Goal: Check status: Check status

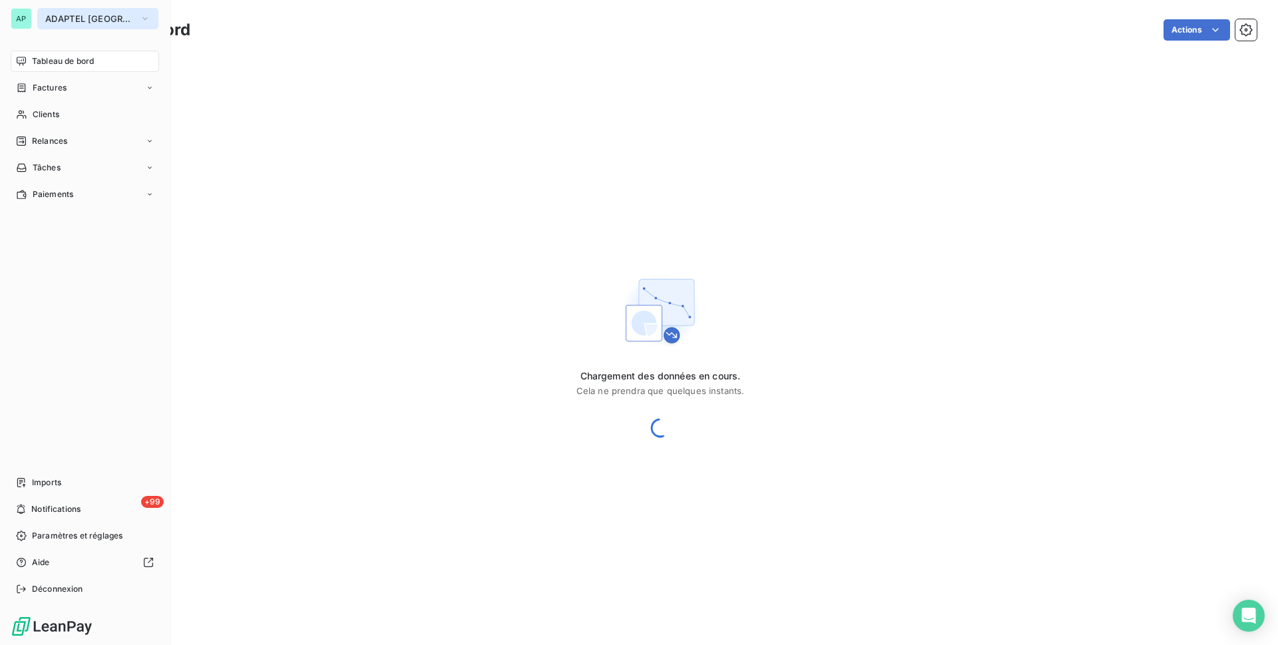
click at [81, 14] on span "ADAPTEL [GEOGRAPHIC_DATA]" at bounding box center [89, 18] width 89 height 11
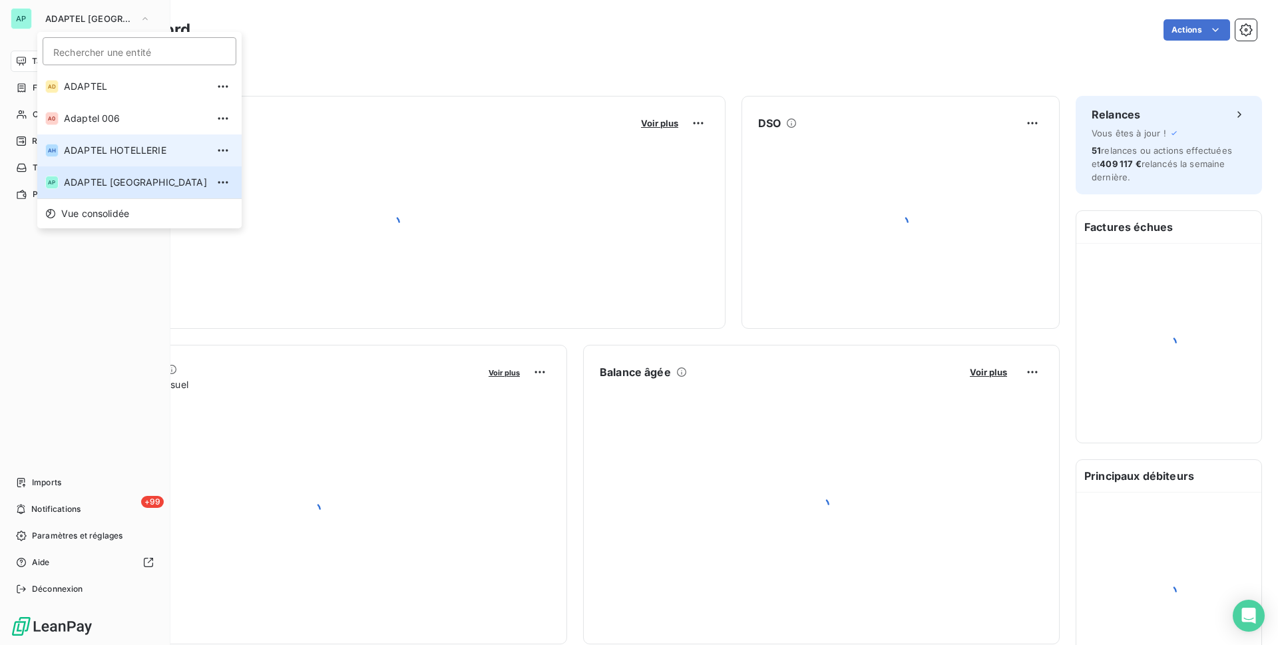
click at [137, 150] on span "ADAPTEL HOTELLERIE" at bounding box center [135, 150] width 143 height 13
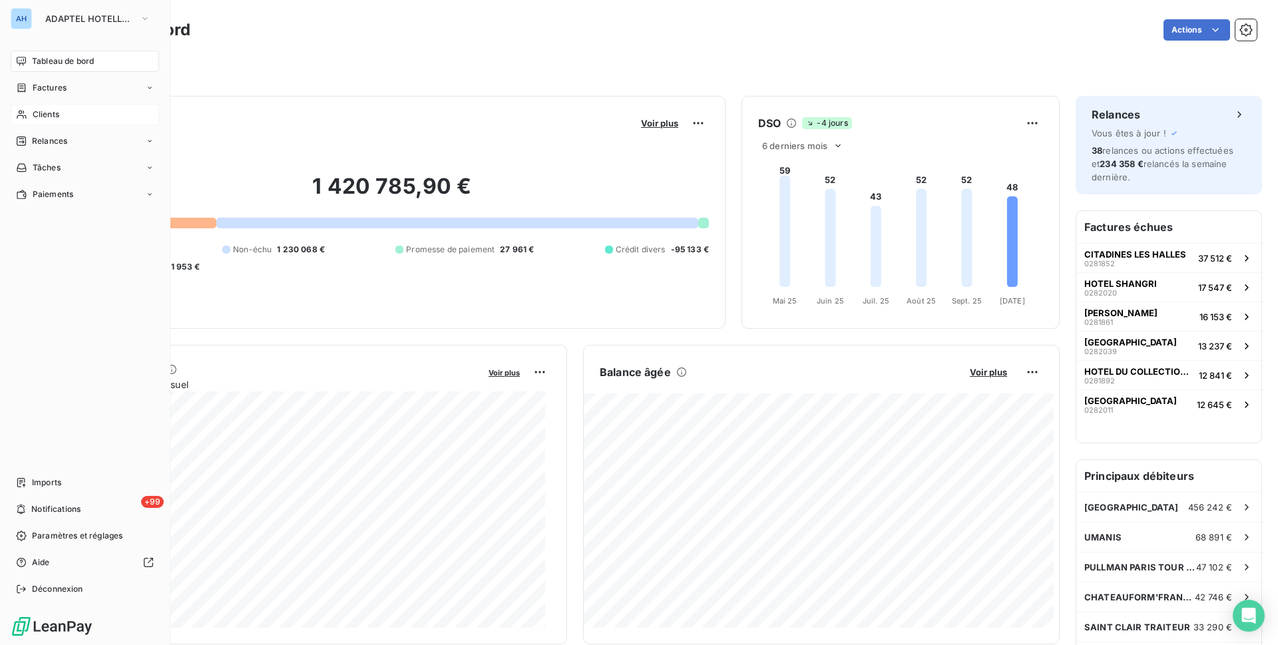
click at [16, 111] on icon at bounding box center [21, 114] width 11 height 11
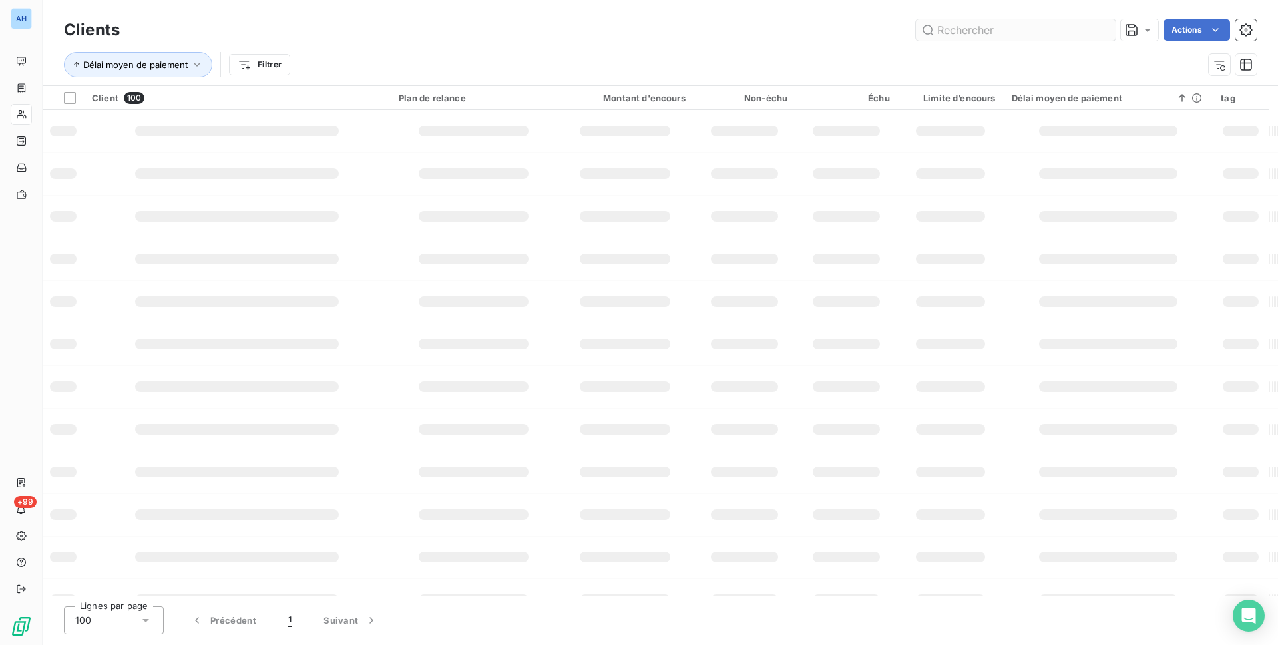
click at [1048, 34] on input "text" at bounding box center [1016, 29] width 200 height 21
click at [1031, 27] on input "text" at bounding box center [1016, 29] width 200 height 21
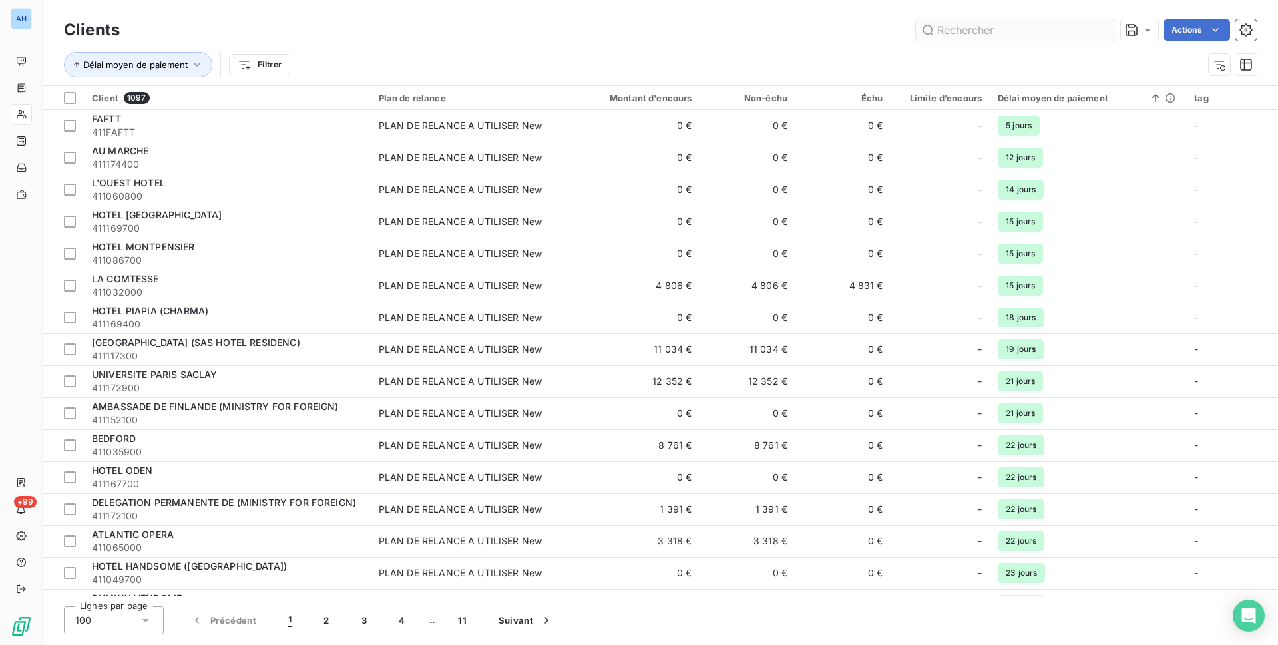
click at [1006, 27] on input "text" at bounding box center [1016, 29] width 200 height 21
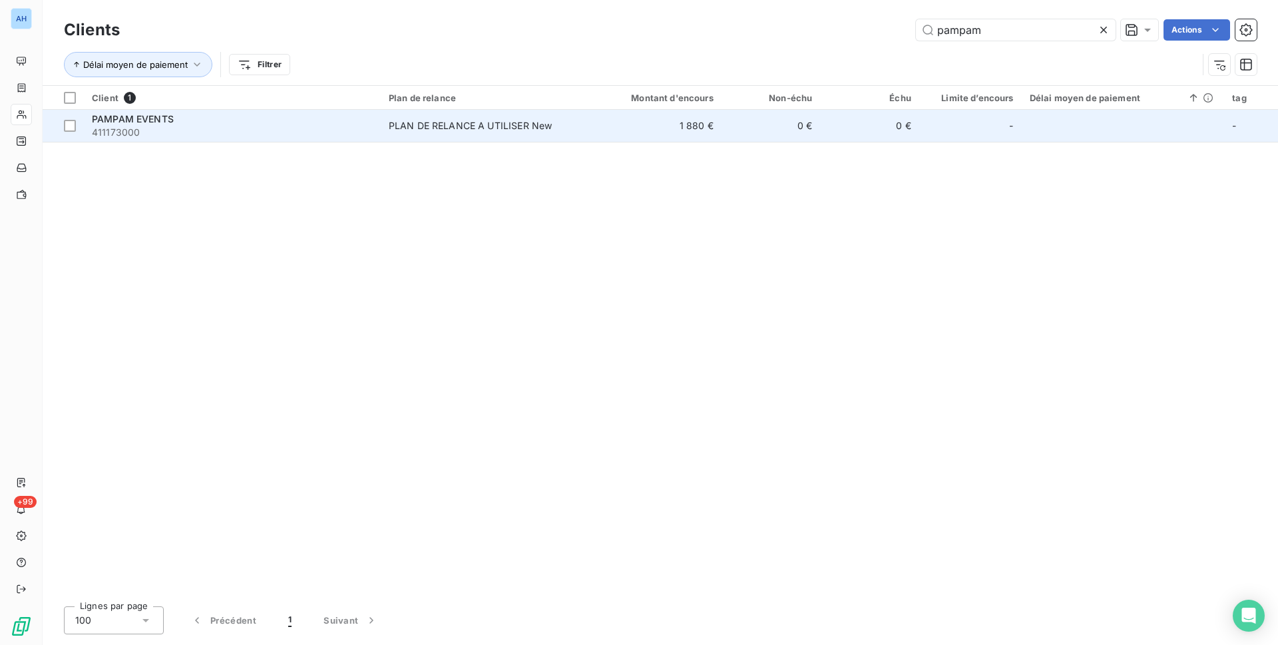
type input "pampam"
click at [279, 124] on div "PAMPAM EVENTS" at bounding box center [232, 119] width 281 height 13
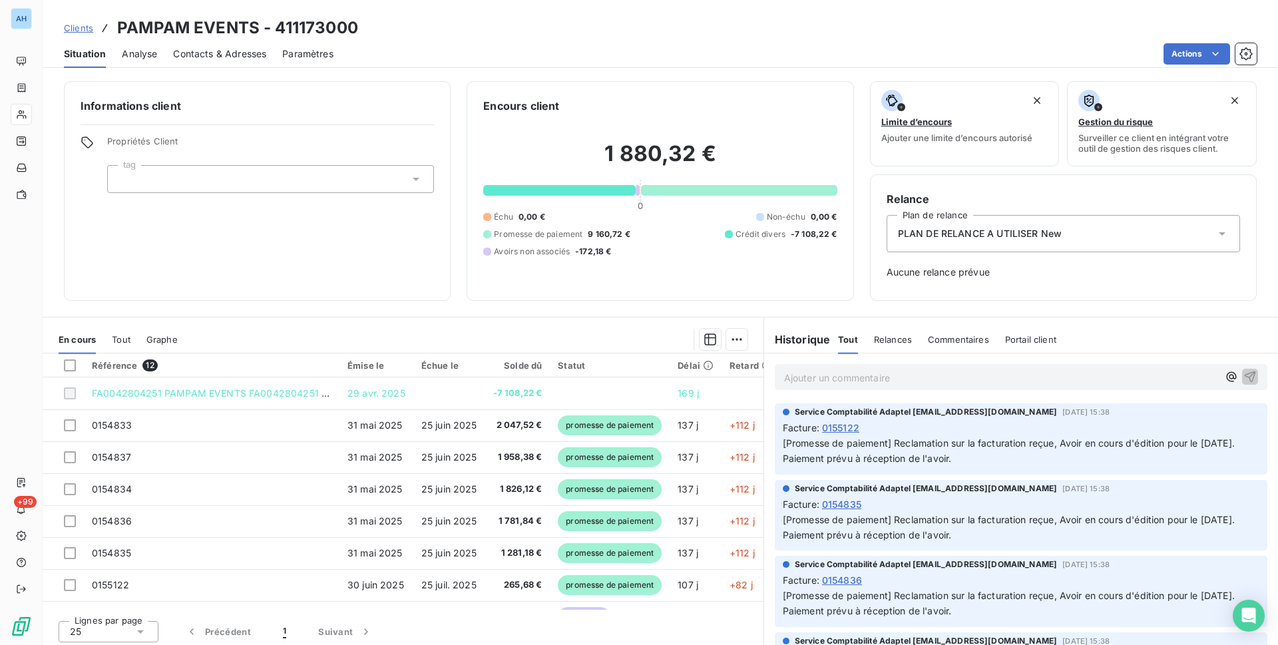
click at [242, 41] on div "Contacts & Adresses" at bounding box center [219, 54] width 93 height 28
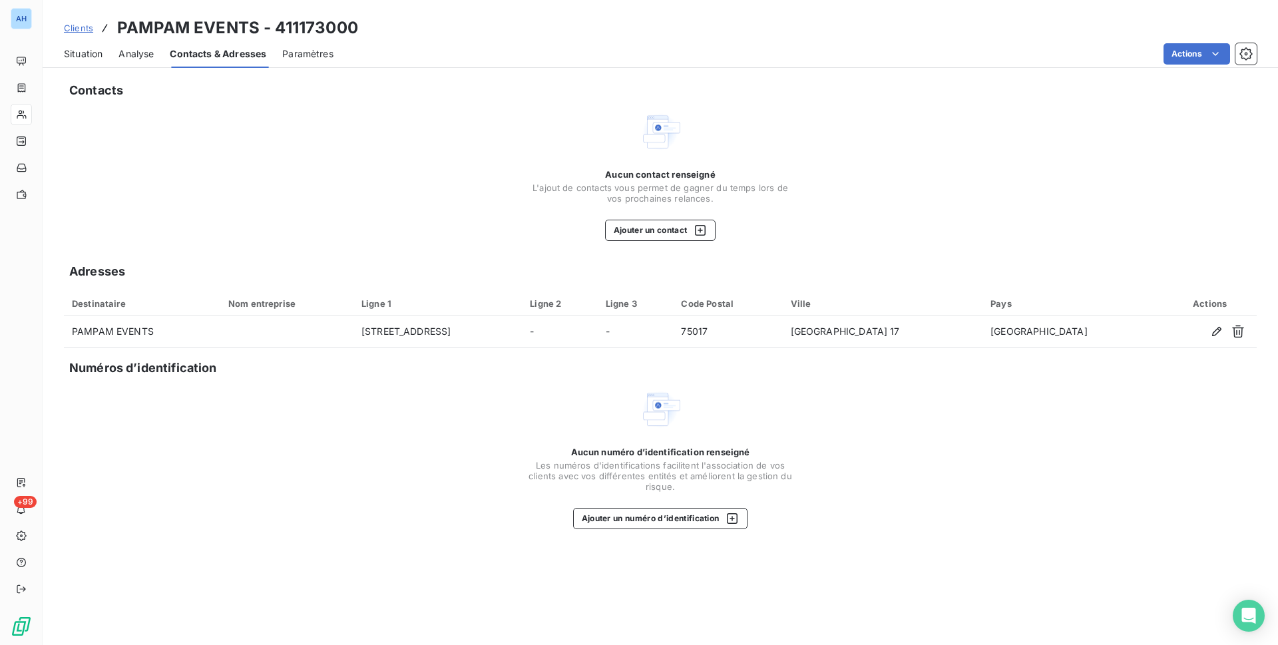
click at [252, 55] on span "Contacts & Adresses" at bounding box center [218, 53] width 97 height 13
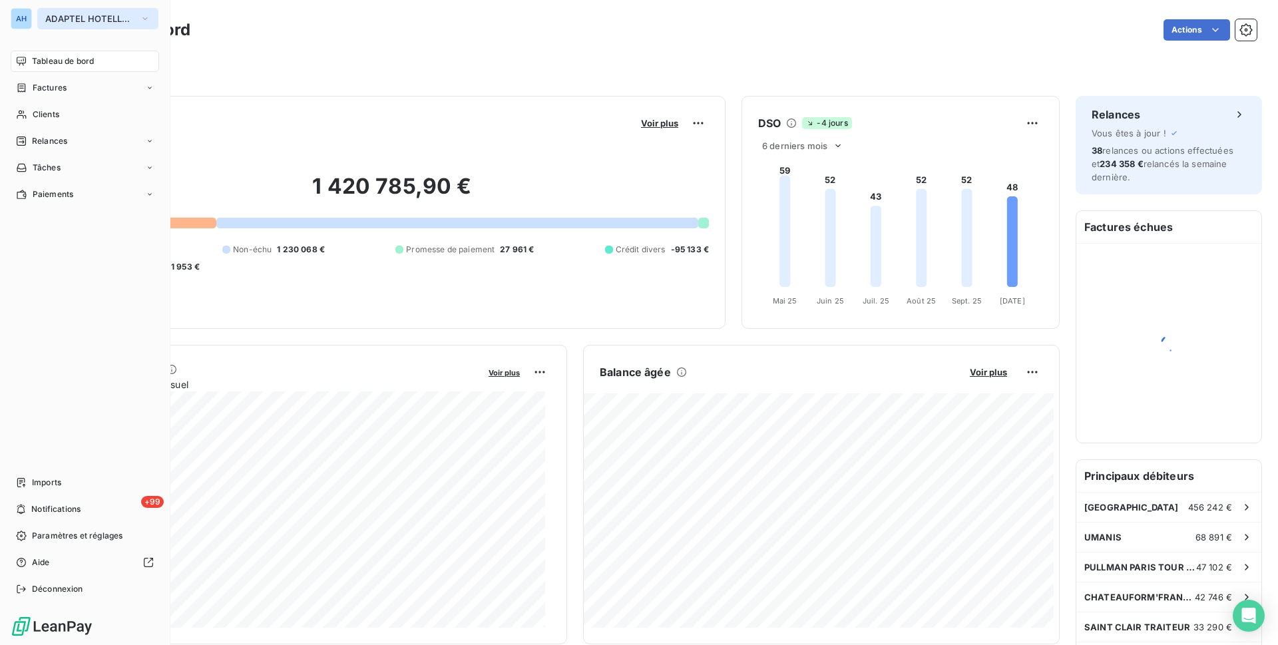
click at [63, 13] on span "ADAPTEL HOTELLERIE" at bounding box center [89, 18] width 89 height 11
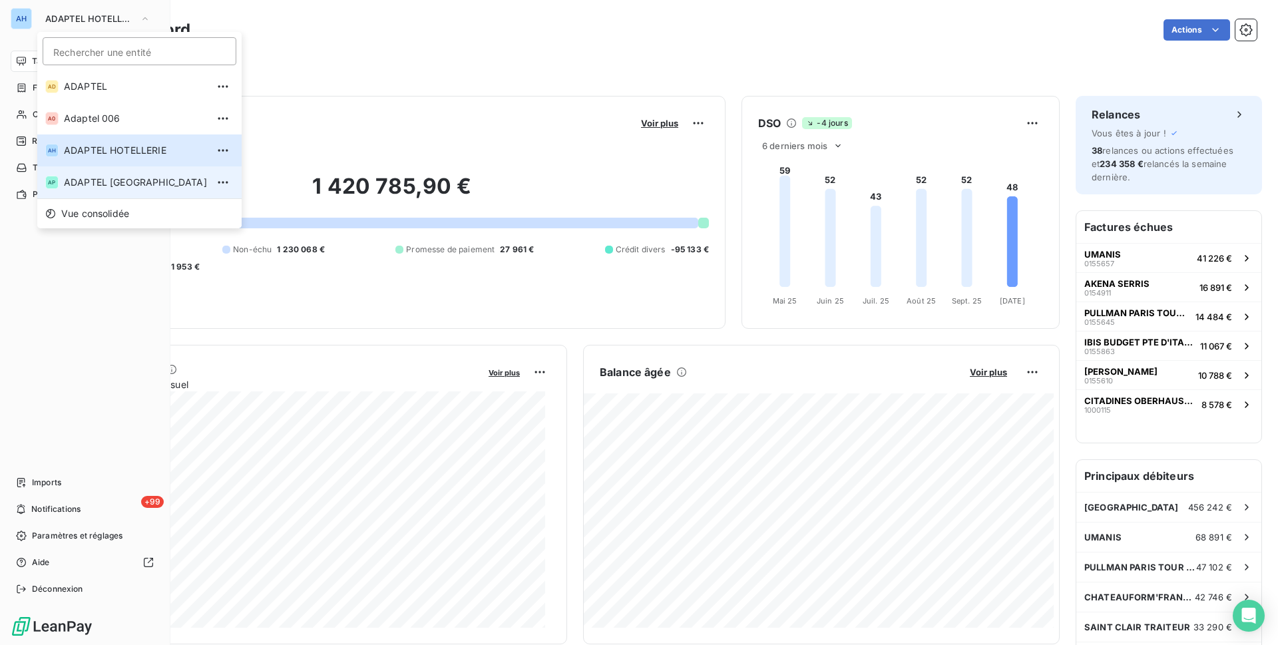
click at [120, 178] on span "ADAPTEL [GEOGRAPHIC_DATA]" at bounding box center [135, 182] width 143 height 13
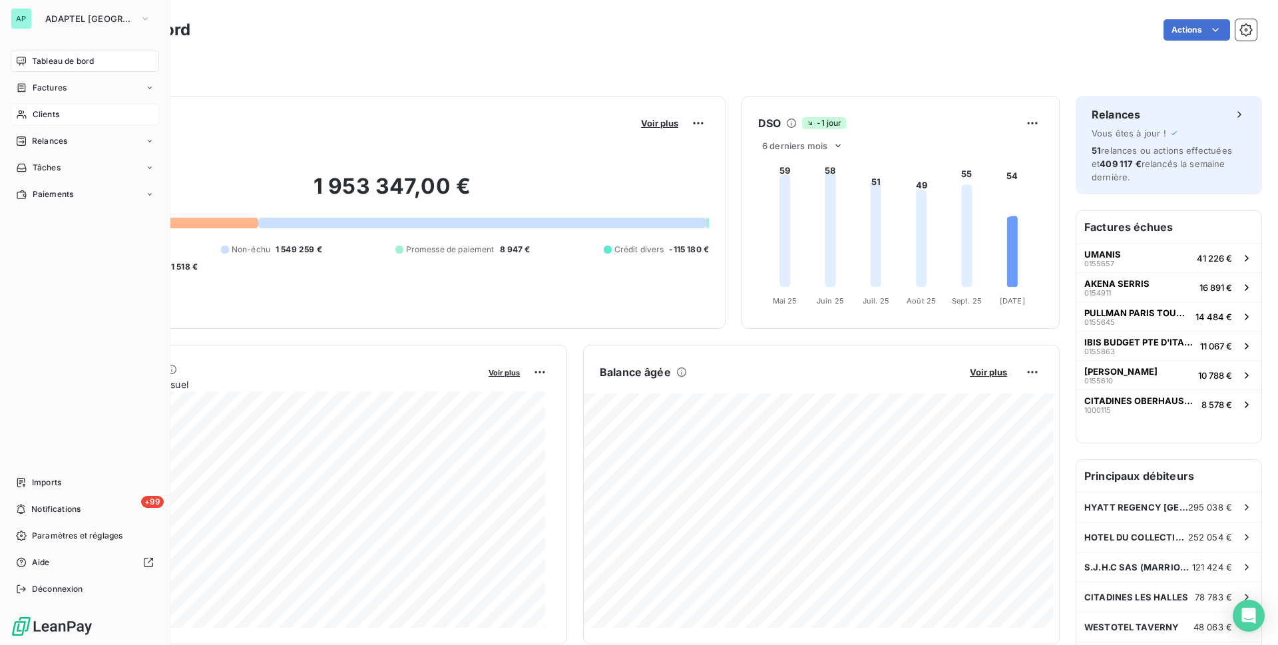
click at [68, 116] on div "Clients" at bounding box center [85, 114] width 148 height 21
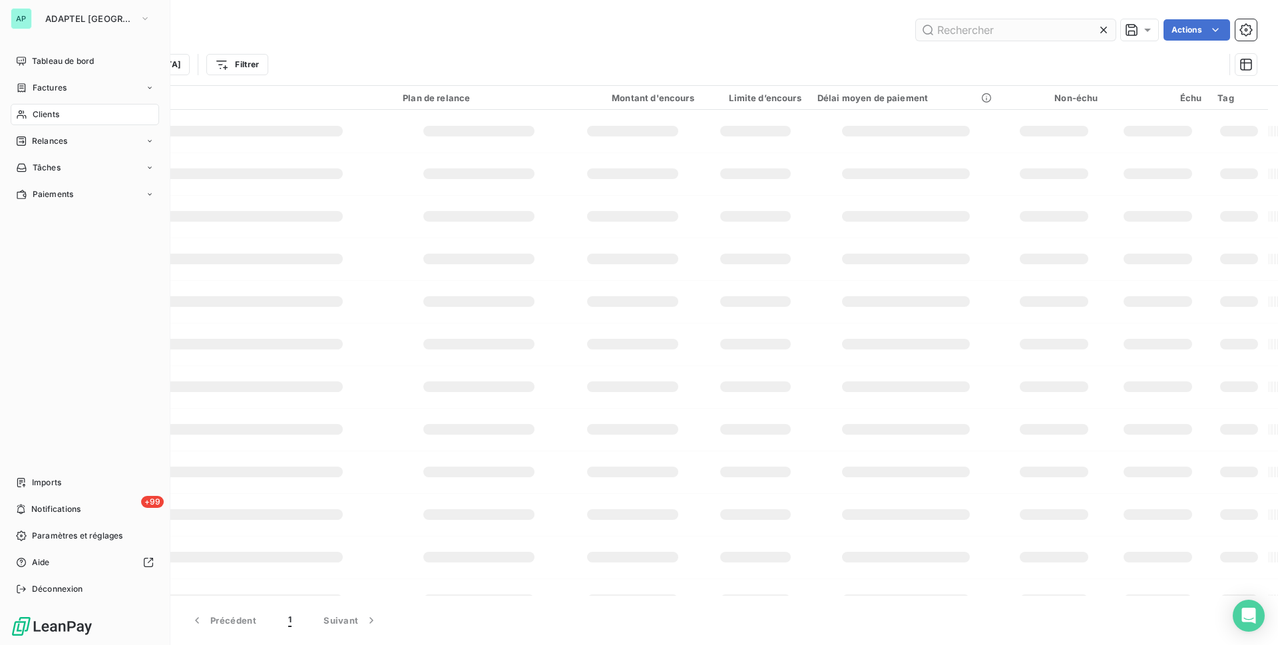
click at [1030, 25] on input "text" at bounding box center [1016, 29] width 200 height 21
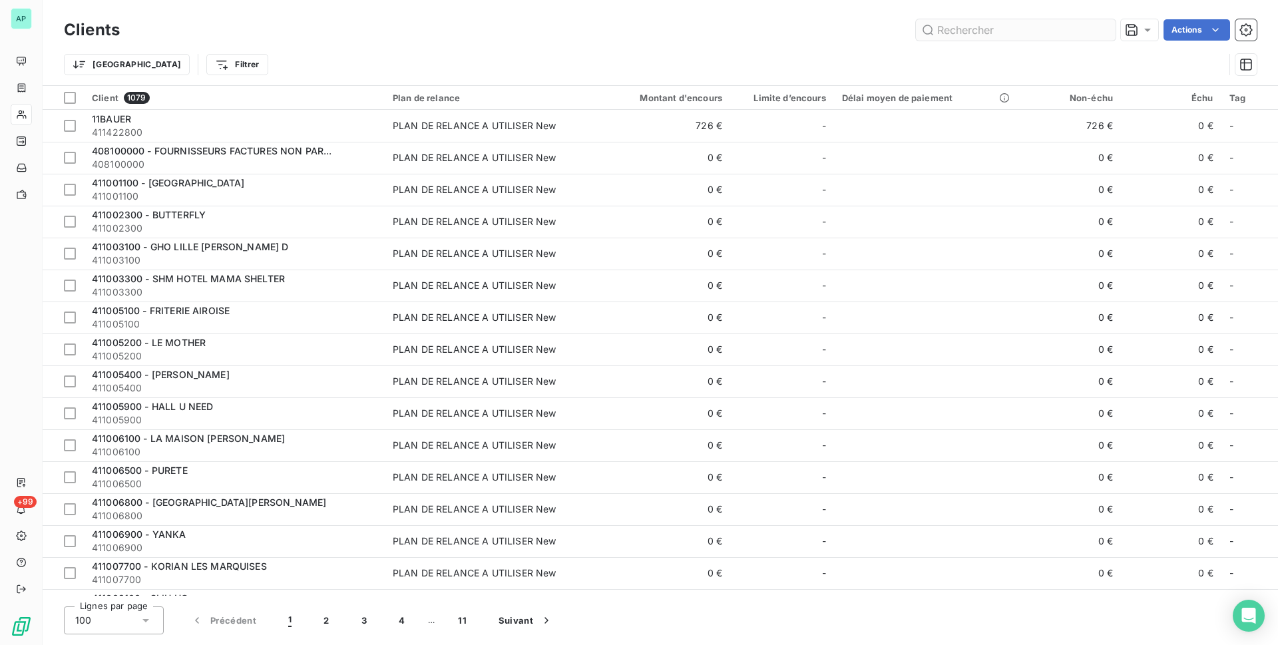
click at [1031, 25] on input "text" at bounding box center [1016, 29] width 200 height 21
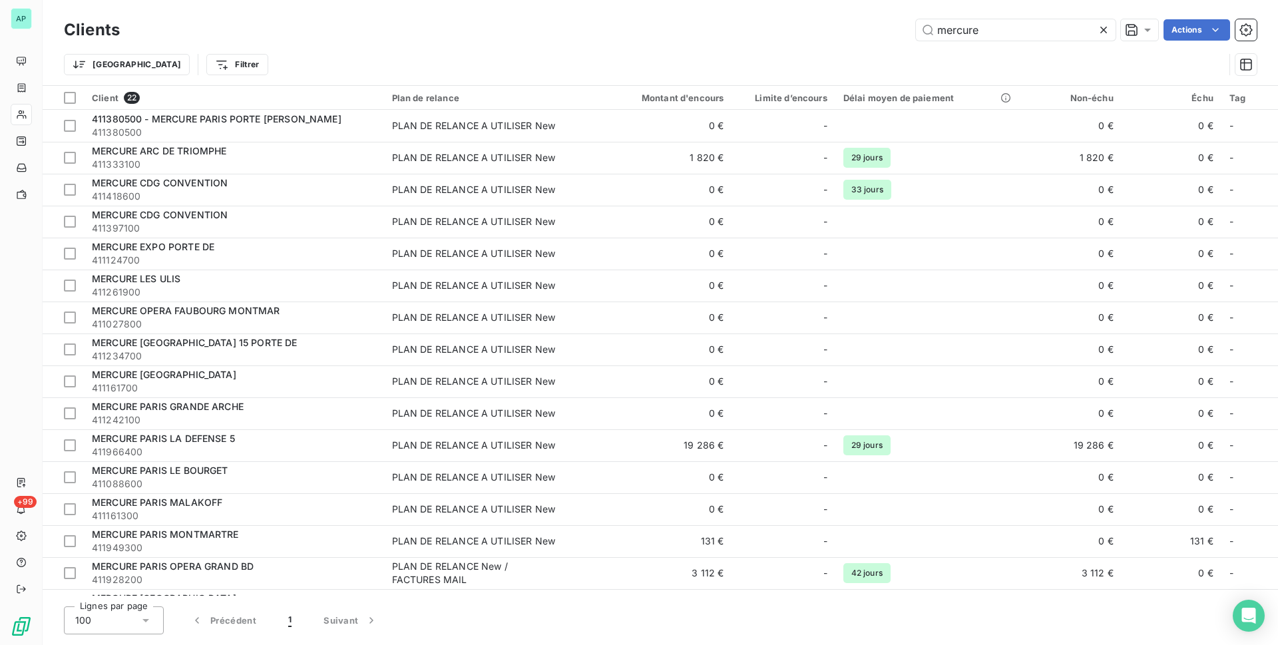
drag, startPoint x: 997, startPoint y: 26, endPoint x: 837, endPoint y: 29, distance: 159.8
click at [833, 28] on div "mercure Actions" at bounding box center [696, 29] width 1121 height 21
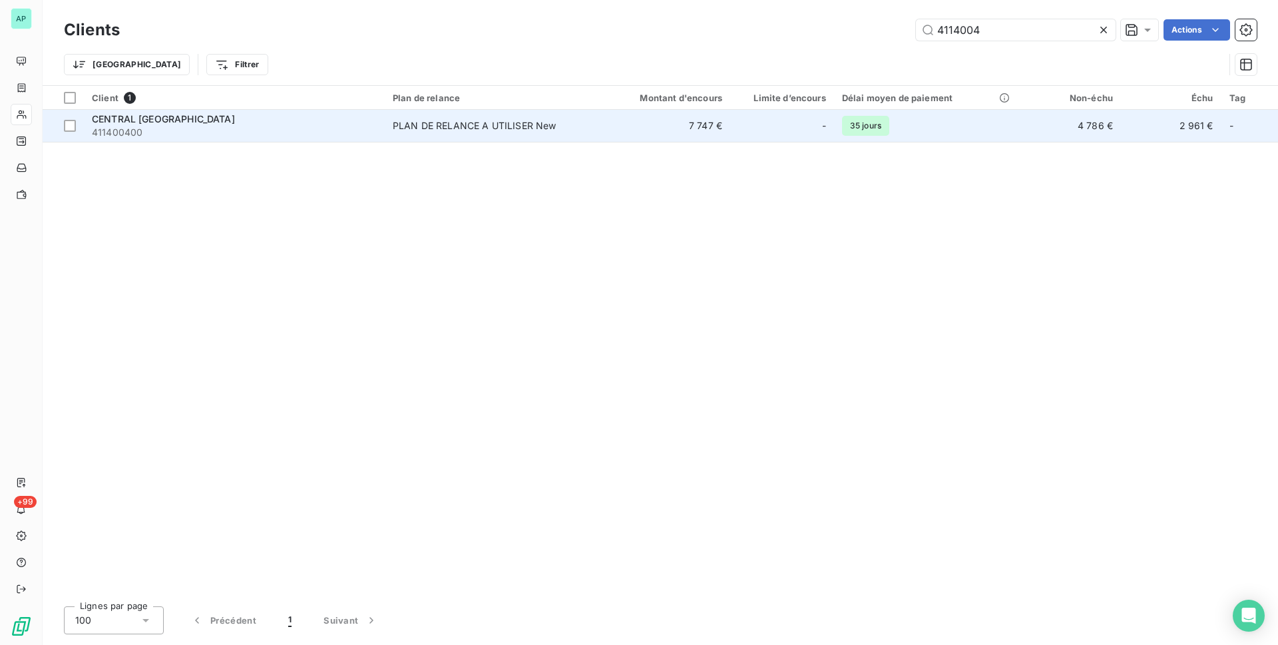
type input "4114004"
click at [208, 116] on div "CENTRAL [GEOGRAPHIC_DATA]" at bounding box center [234, 119] width 285 height 13
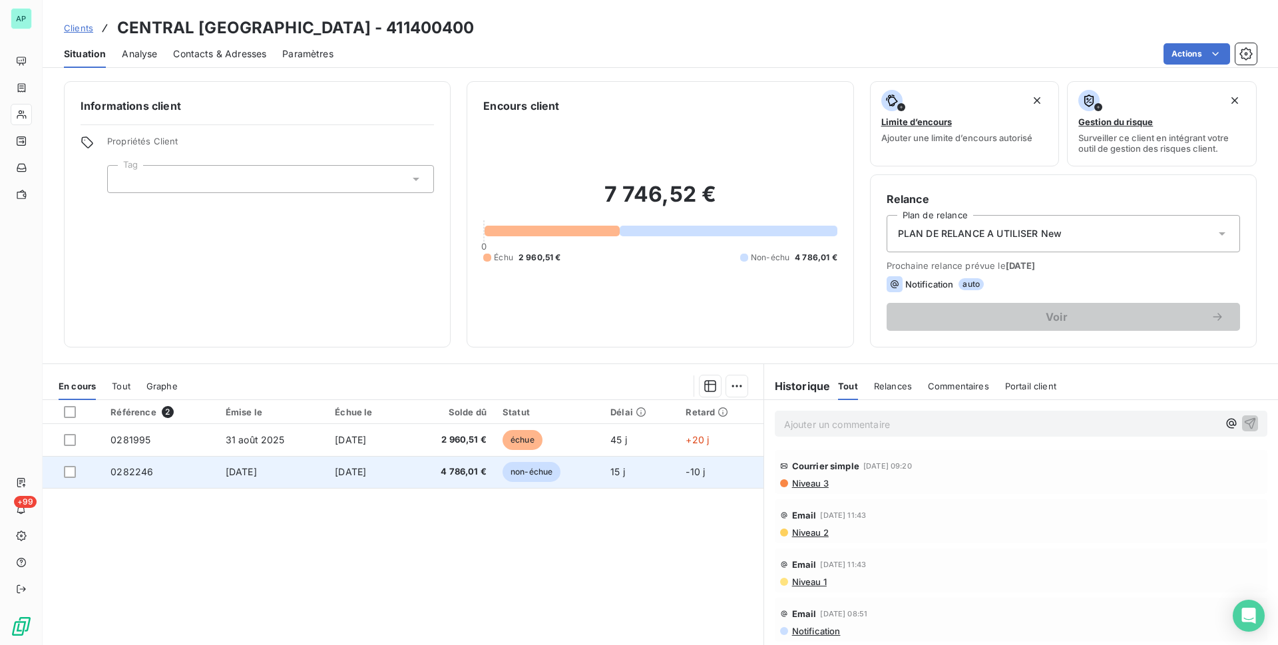
click at [539, 476] on span "non-échue" at bounding box center [532, 472] width 58 height 20
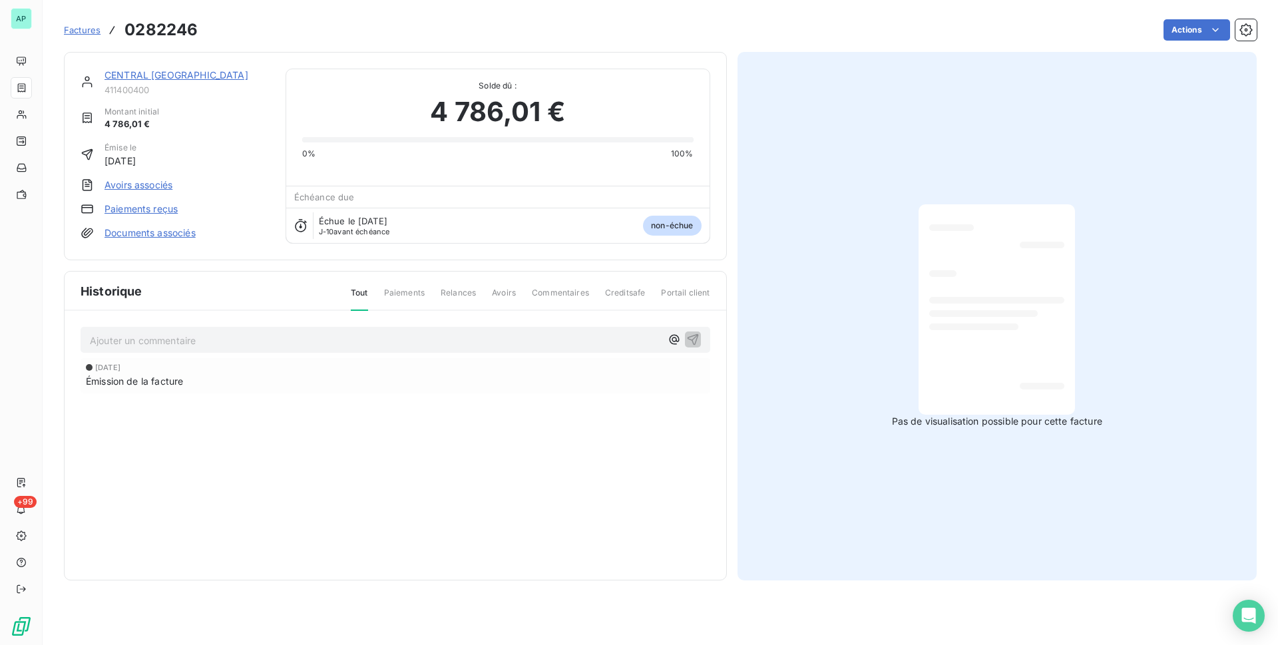
click at [919, 318] on div at bounding box center [997, 309] width 156 height 210
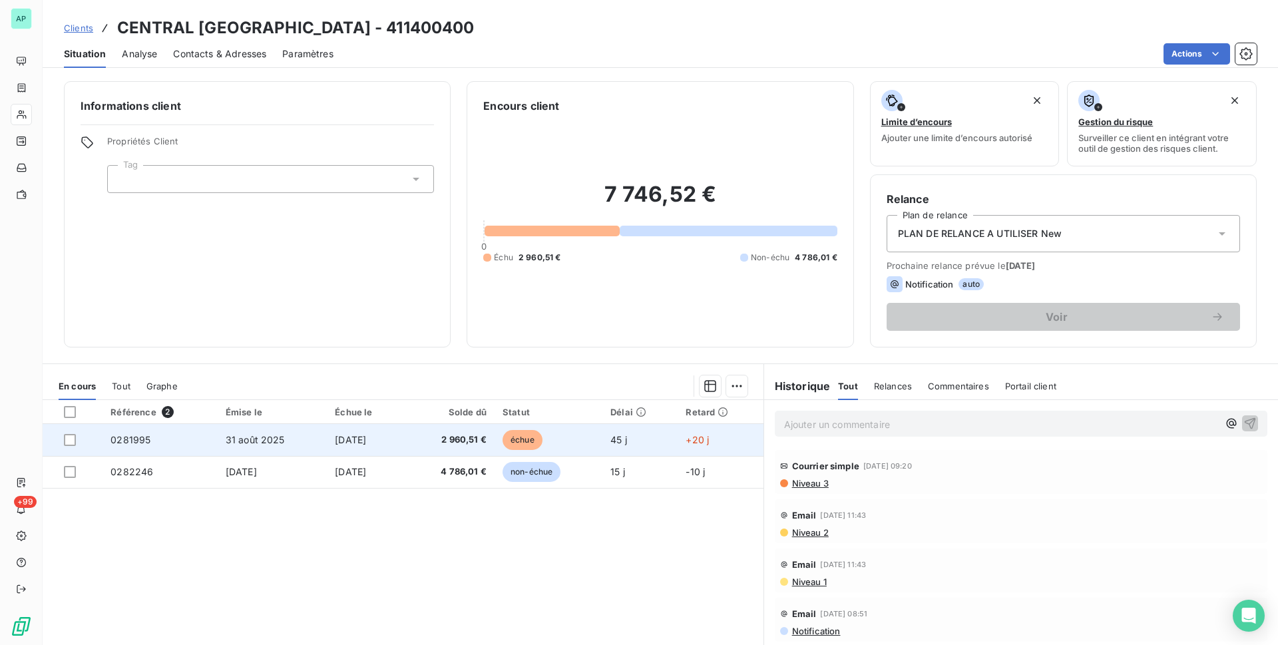
click at [535, 440] on span "échue" at bounding box center [523, 440] width 40 height 20
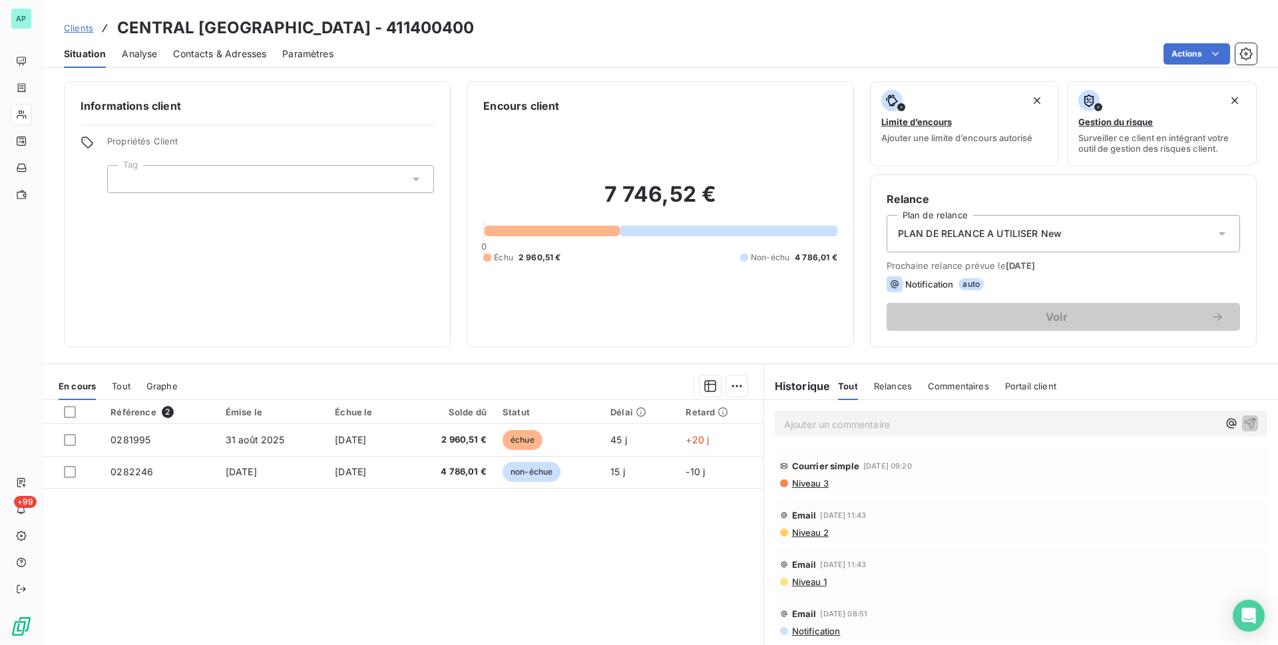
click at [324, 283] on div "Informations client Propriétés Client Tag" at bounding box center [257, 214] width 387 height 266
